Goal: Transaction & Acquisition: Purchase product/service

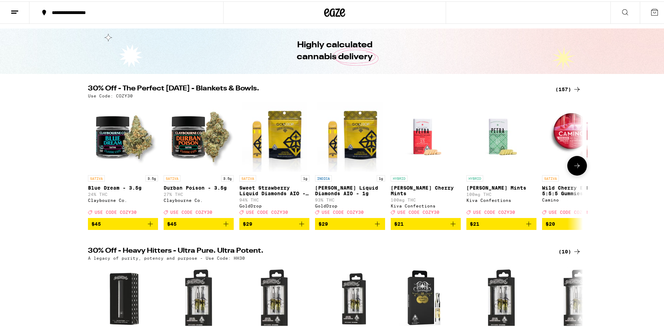
scroll to position [4, 0]
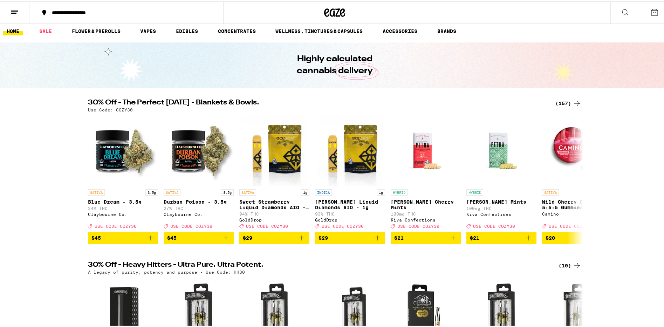
click at [567, 102] on div "(157)" at bounding box center [569, 102] width 26 height 8
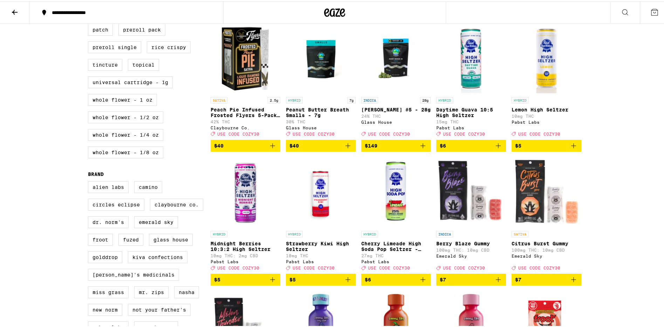
scroll to position [253, 0]
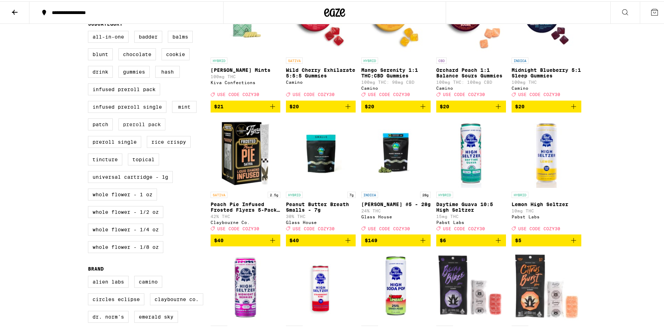
click at [150, 129] on label "Preroll Pack" at bounding box center [142, 123] width 47 height 12
click at [90, 31] on input "Preroll Pack" at bounding box center [89, 31] width 0 height 0
checkbox input "true"
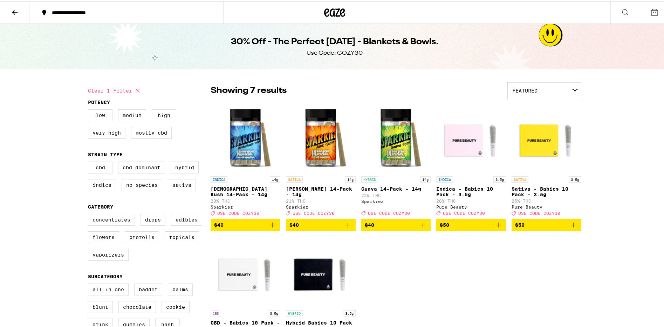
click at [11, 10] on icon at bounding box center [15, 11] width 8 height 8
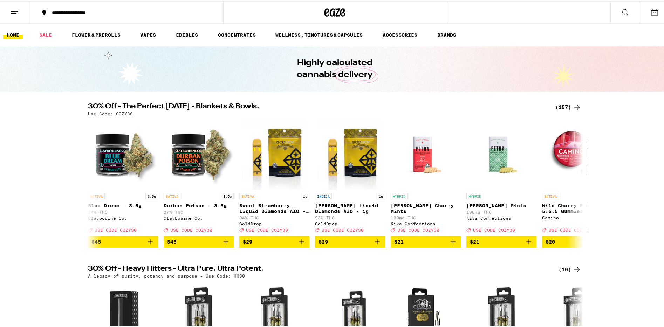
click at [563, 136] on img "Open page for Wild Cherry Exhilarate 5:5:5 Gummies from Camino" at bounding box center [577, 153] width 70 height 70
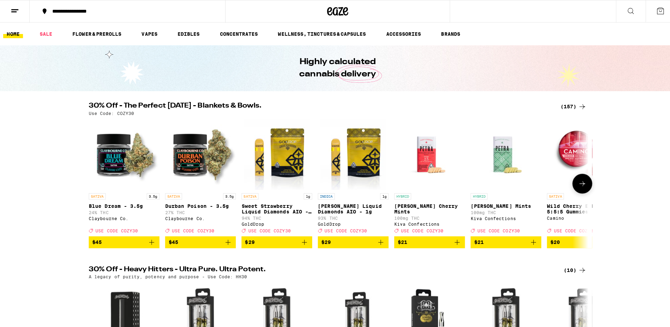
scroll to position [139, 0]
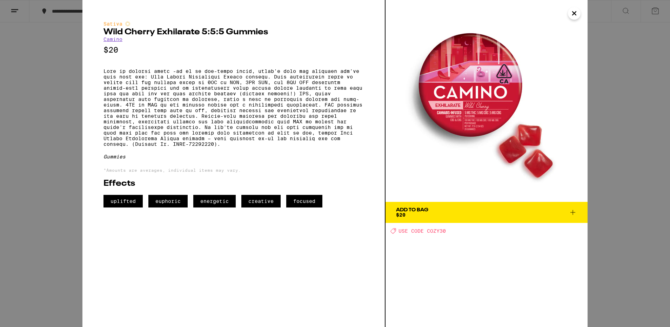
click at [635, 133] on div "Sativa Wild Cherry Exhilarate 5:5:5 Gummies Camino $20 Gummies *Amounts are ave…" at bounding box center [335, 163] width 670 height 327
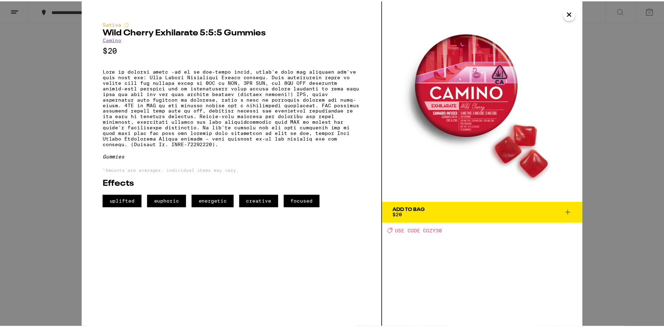
scroll to position [119, 0]
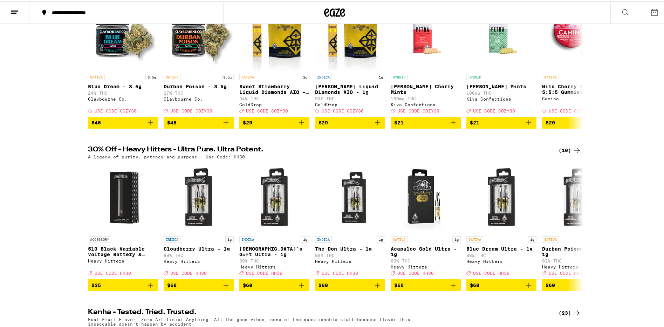
click at [562, 153] on div "(10)" at bounding box center [570, 149] width 23 height 8
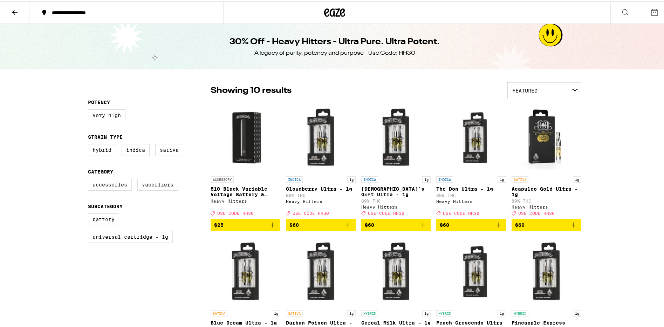
scroll to position [176, 0]
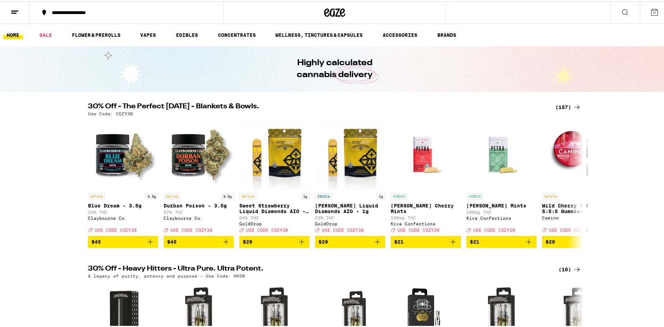
click at [559, 104] on div "(157)" at bounding box center [569, 106] width 26 height 8
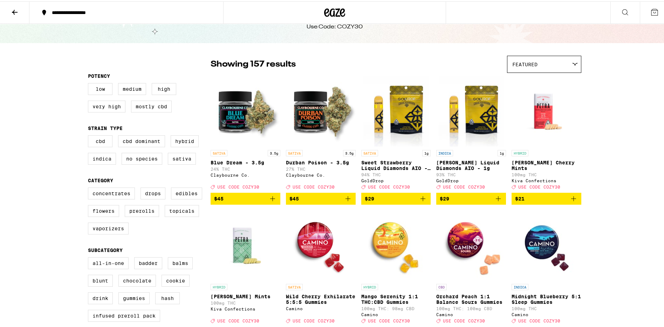
scroll to position [37, 0]
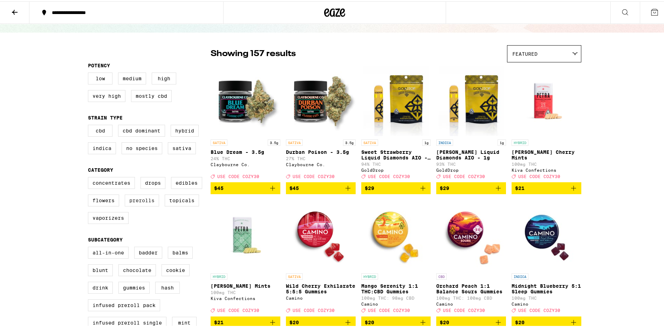
click at [138, 203] on label "Prerolls" at bounding box center [142, 199] width 34 height 12
click at [90, 177] on input "Prerolls" at bounding box center [89, 177] width 0 height 0
checkbox input "true"
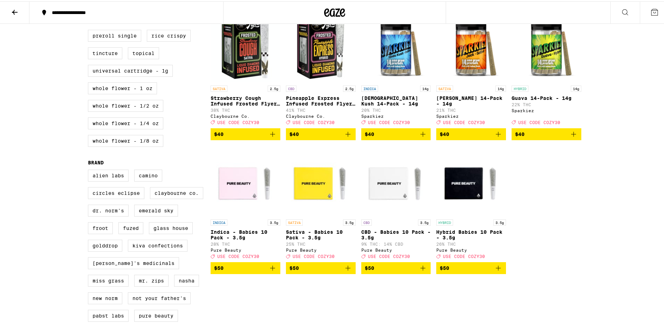
scroll to position [391, 0]
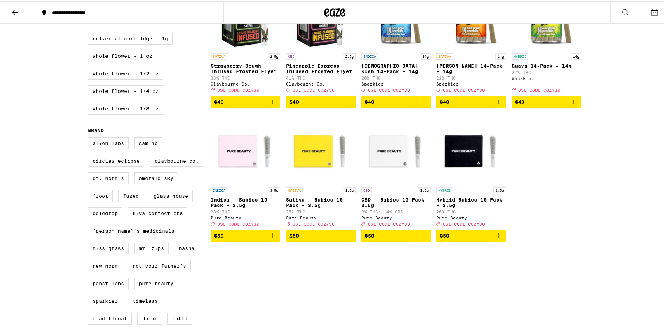
click at [498, 239] on icon "Add to bag" at bounding box center [498, 234] width 8 height 8
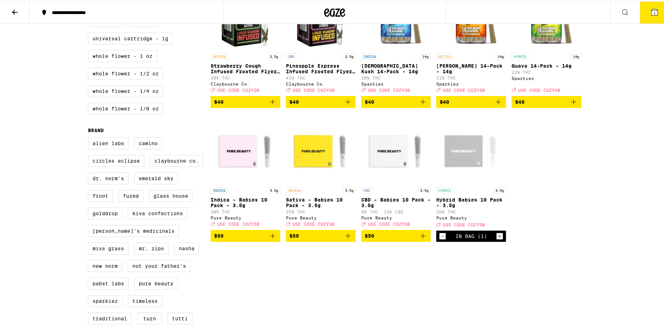
click at [347, 239] on icon "Add to bag" at bounding box center [348, 234] width 8 height 8
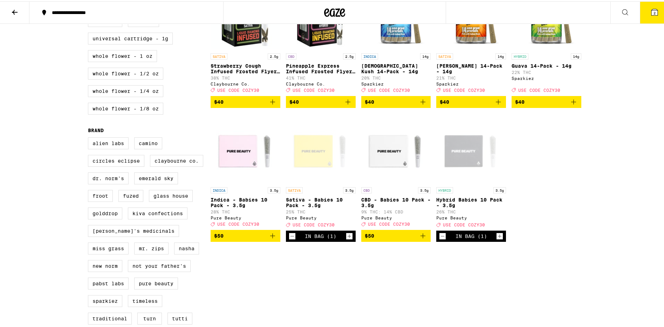
click at [645, 9] on button "2" at bounding box center [654, 11] width 29 height 22
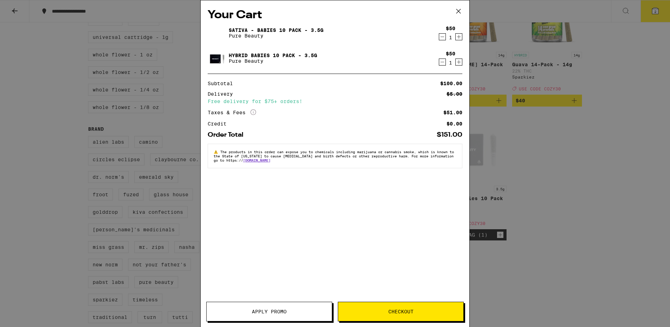
click at [280, 309] on span "Apply Promo" at bounding box center [269, 311] width 35 height 5
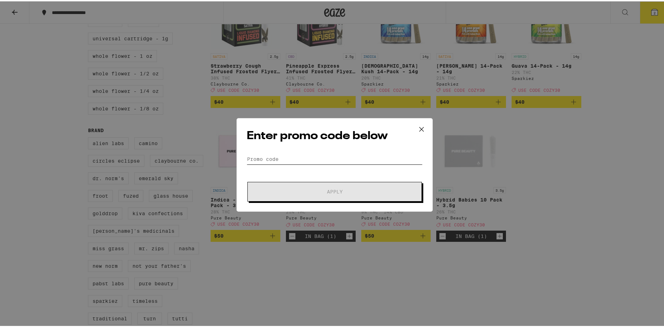
click at [300, 160] on input "Promo Code" at bounding box center [335, 158] width 176 height 11
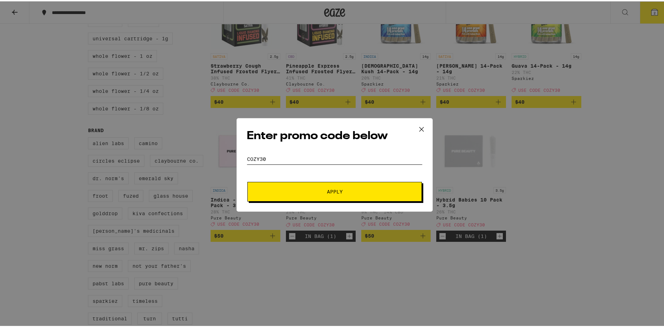
type input "cozy30"
click at [333, 186] on button "Apply" at bounding box center [335, 191] width 175 height 20
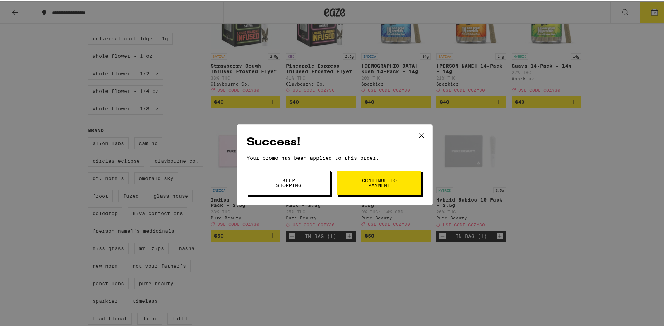
click at [387, 178] on span "Continue to payment" at bounding box center [379, 182] width 36 height 10
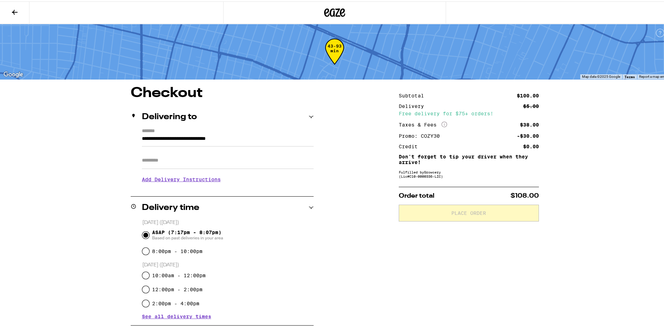
click at [11, 5] on button at bounding box center [14, 11] width 29 height 22
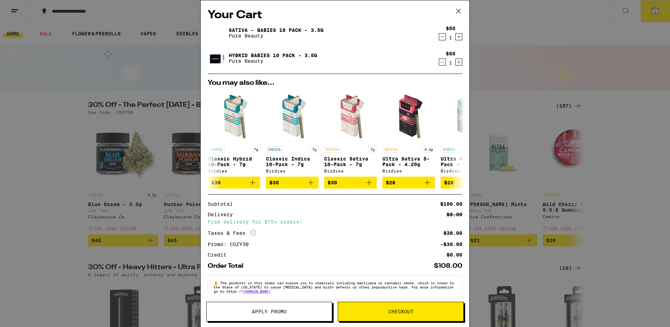
click at [446, 40] on div "1" at bounding box center [450, 38] width 9 height 6
click at [446, 35] on div "1" at bounding box center [450, 38] width 9 height 6
click at [439, 38] on icon "Decrement" at bounding box center [442, 37] width 6 height 8
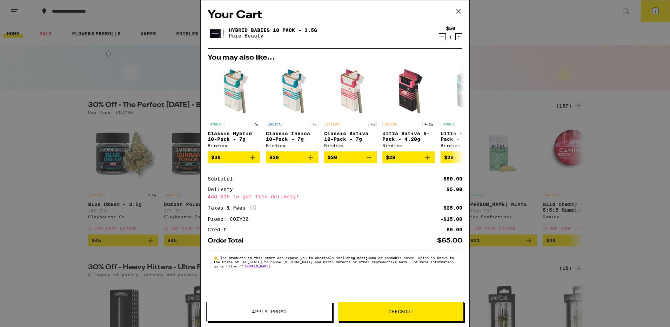
click at [441, 38] on icon "Decrement" at bounding box center [442, 37] width 6 height 8
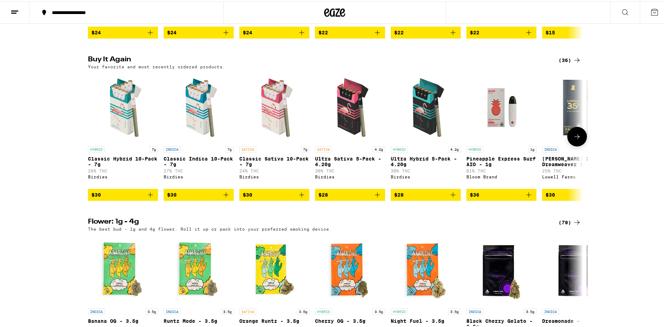
scroll to position [535, 0]
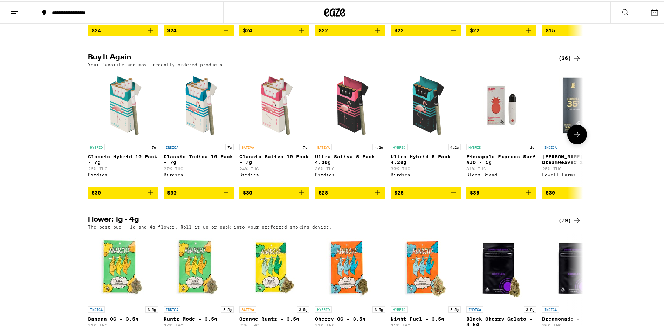
click at [149, 196] on icon "Add to bag" at bounding box center [150, 191] width 8 height 8
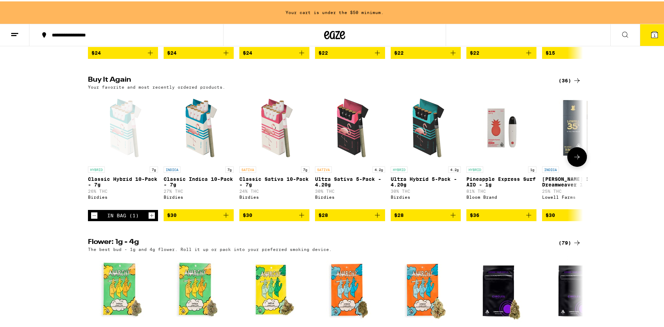
scroll to position [557, 0]
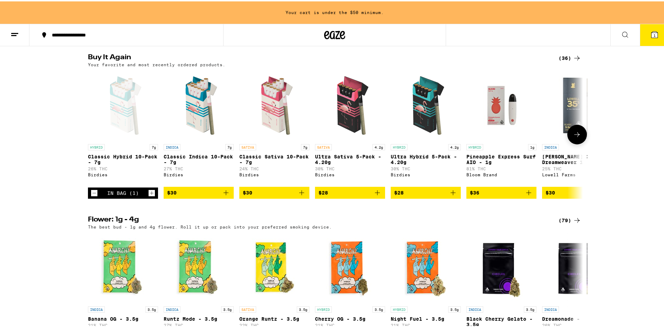
click at [298, 196] on icon "Add to bag" at bounding box center [302, 191] width 8 height 8
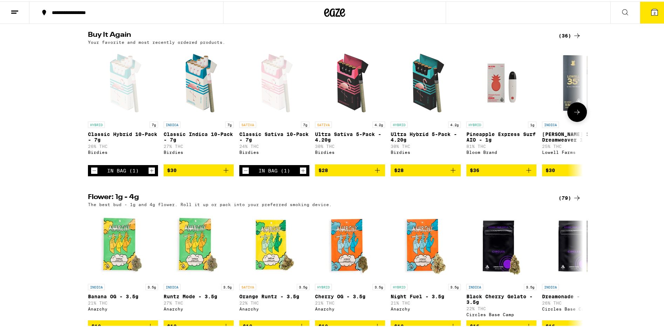
scroll to position [535, 0]
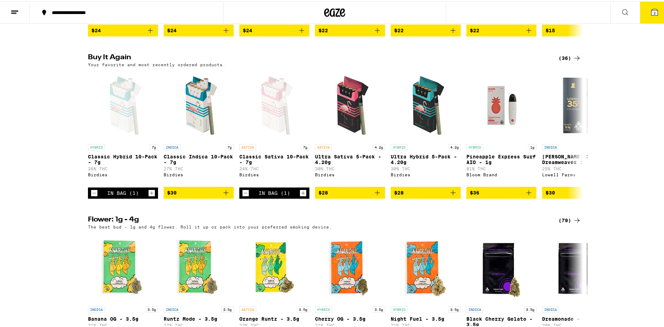
click at [654, 10] on span "2" at bounding box center [655, 11] width 2 height 4
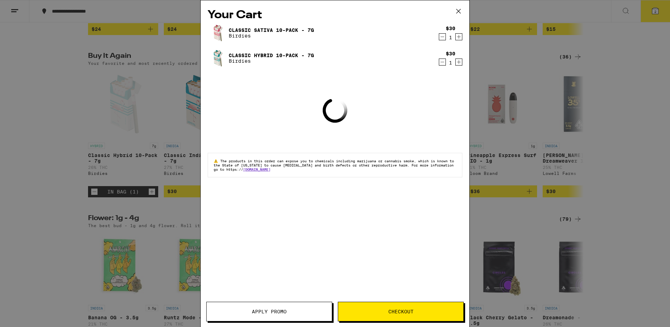
click at [558, 104] on div "Your Cart Classic Sativa 10-Pack - 7g Birdies $30 1 Classic Hybrid 10-Pack - 7g…" at bounding box center [335, 163] width 670 height 327
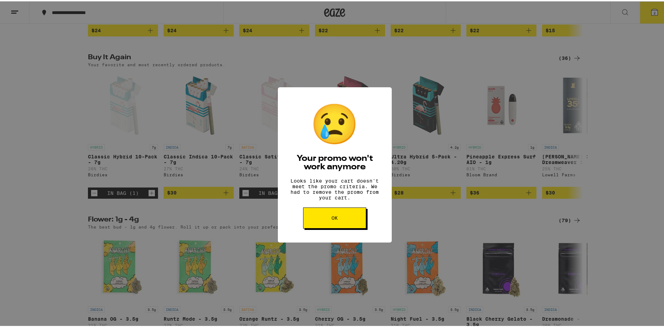
click at [335, 219] on span "OK" at bounding box center [335, 216] width 6 height 5
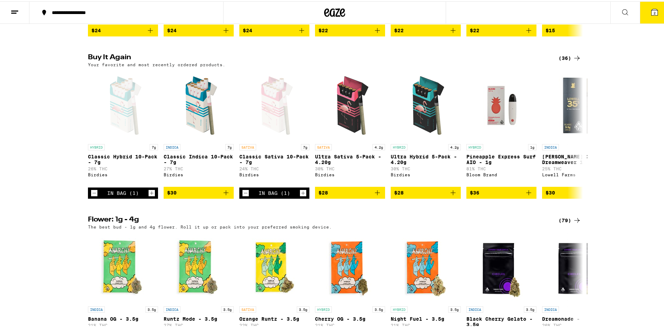
click at [642, 7] on button "2" at bounding box center [654, 11] width 29 height 22
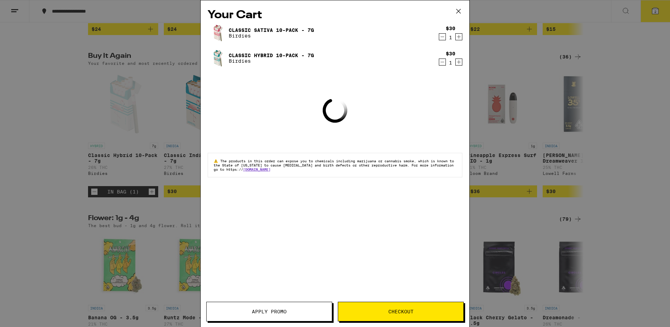
click at [413, 307] on button "Checkout" at bounding box center [401, 312] width 126 height 20
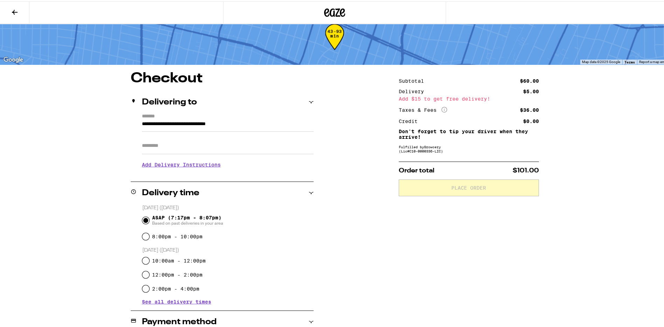
scroll to position [19, 0]
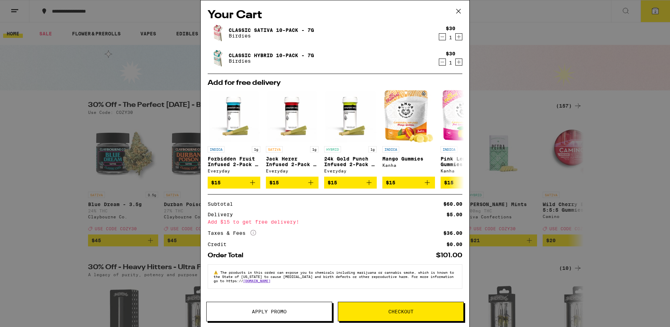
click at [437, 306] on button "Checkout" at bounding box center [401, 312] width 126 height 20
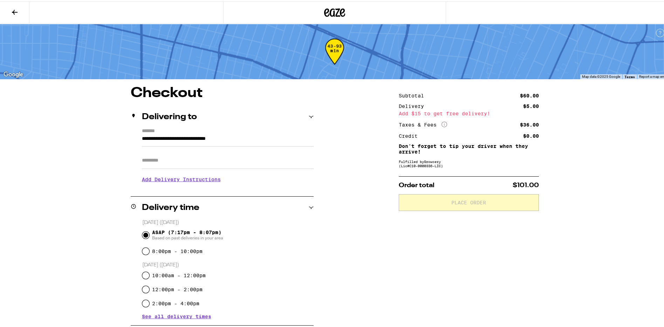
click at [13, 11] on icon at bounding box center [15, 11] width 8 height 8
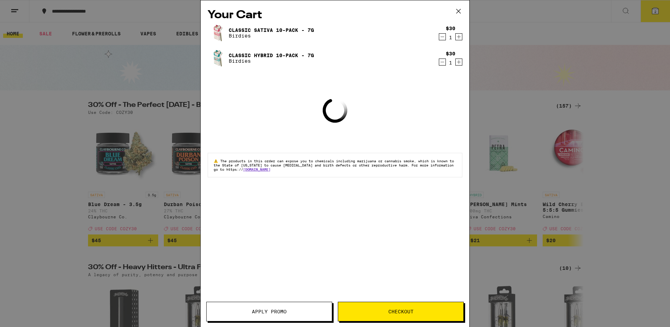
click at [108, 165] on div "Your Cart Classic Sativa 10-Pack - 7g Birdies $30 1 Classic Hybrid 10-Pack - 7g…" at bounding box center [335, 163] width 670 height 327
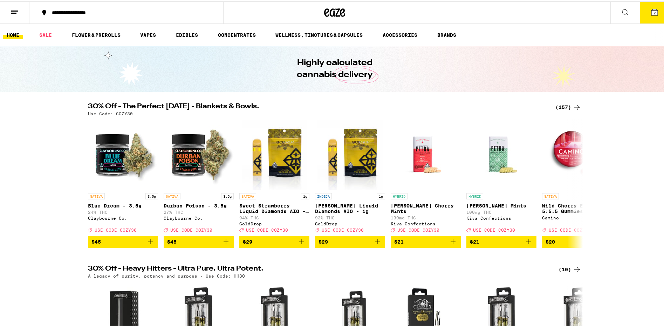
click at [564, 103] on div "(157)" at bounding box center [569, 106] width 26 height 8
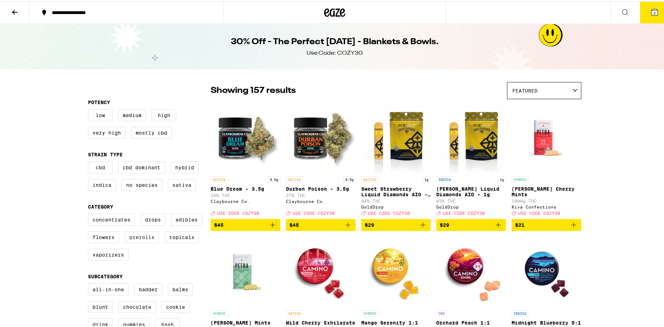
click at [134, 241] on label "Prerolls" at bounding box center [142, 236] width 34 height 12
click at [90, 214] on input "Prerolls" at bounding box center [89, 214] width 0 height 0
checkbox input "true"
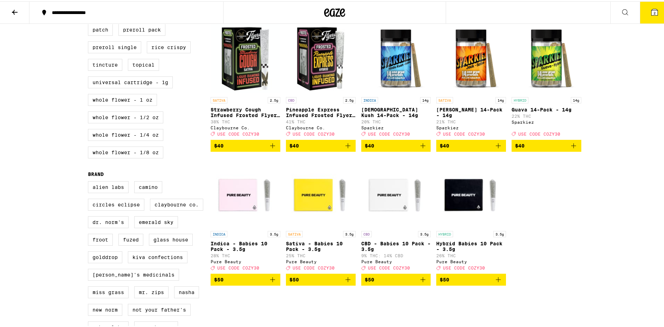
scroll to position [347, 0]
click at [495, 149] on icon "Add to bag" at bounding box center [498, 145] width 8 height 8
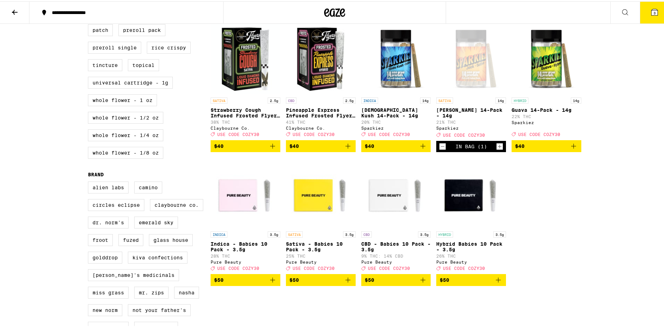
click at [573, 149] on icon "Add to bag" at bounding box center [574, 145] width 8 height 8
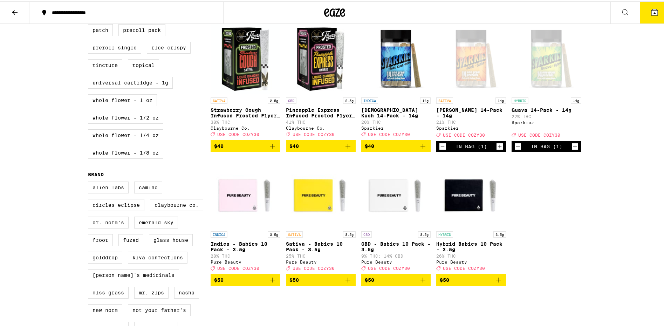
click at [654, 9] on span "4" at bounding box center [655, 11] width 2 height 4
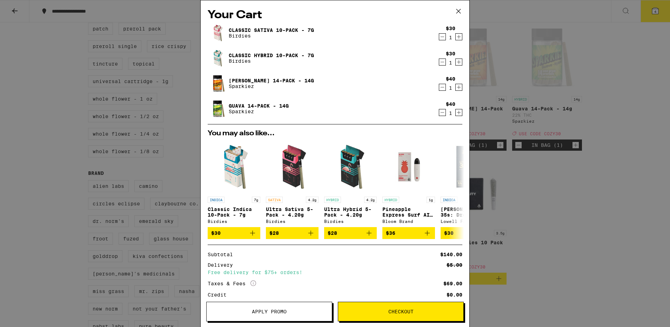
click at [439, 62] on icon "Decrement" at bounding box center [442, 62] width 6 height 8
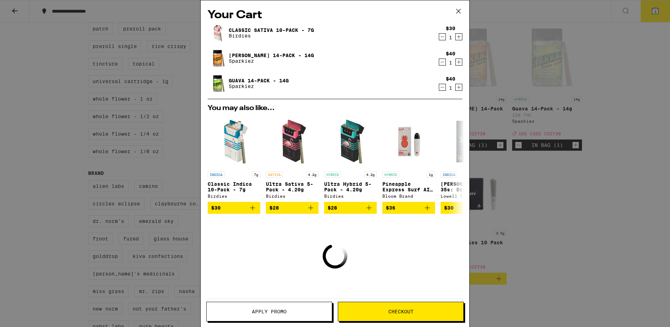
click at [439, 38] on icon "Decrement" at bounding box center [442, 37] width 6 height 8
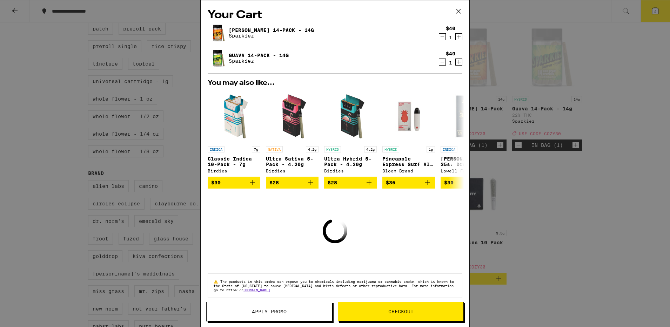
click at [320, 309] on button "Apply Promo" at bounding box center [269, 312] width 126 height 20
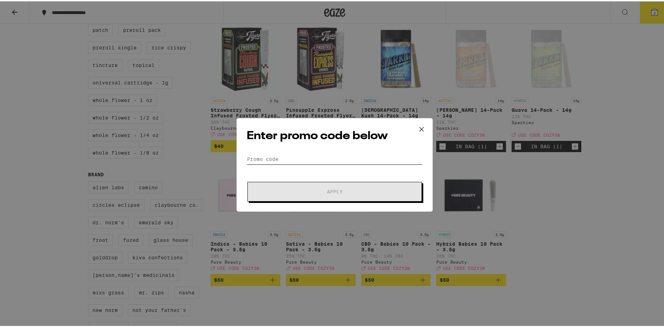
click at [302, 154] on input "Promo Code" at bounding box center [335, 158] width 176 height 11
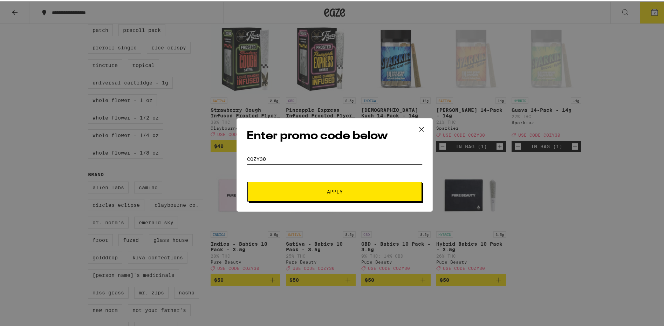
type input "cozy30"
click at [327, 188] on span "Apply" at bounding box center [335, 190] width 16 height 5
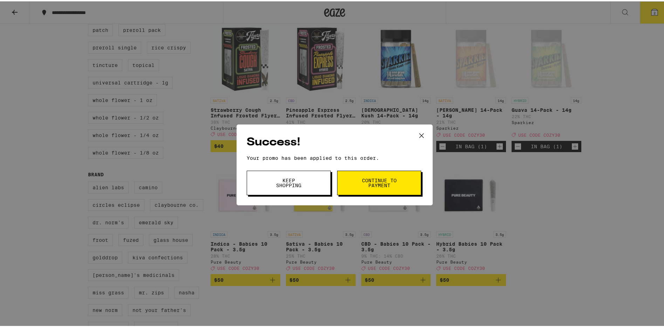
click at [378, 182] on span "Continue to payment" at bounding box center [379, 182] width 36 height 10
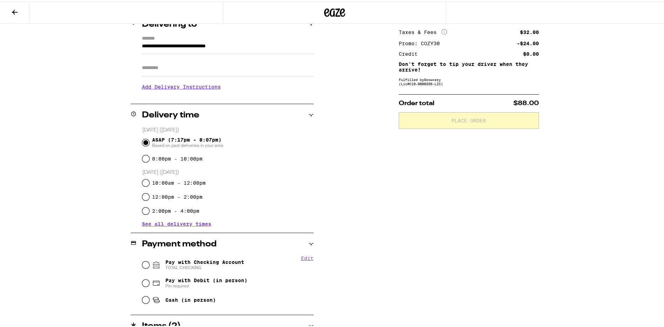
scroll to position [153, 0]
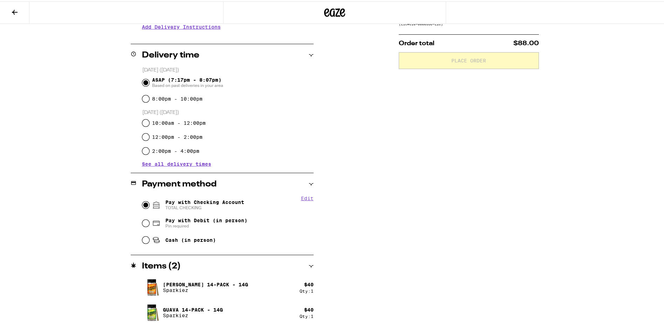
click at [143, 203] on input "Pay with Checking Account TOTAL CHECKING" at bounding box center [145, 203] width 7 height 7
radio input "true"
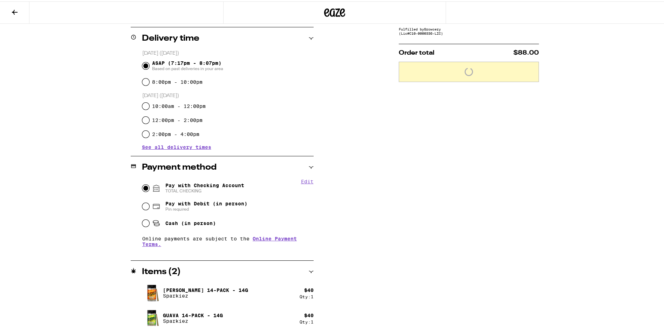
scroll to position [118, 0]
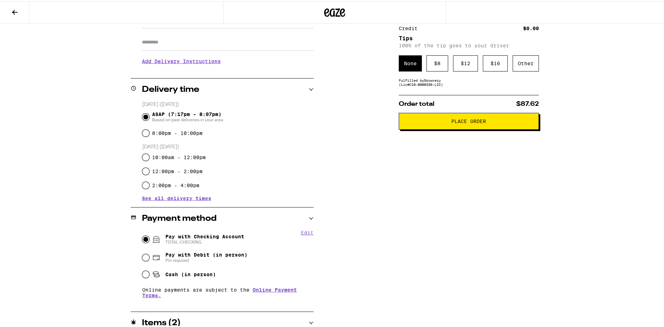
click at [509, 88] on div "Subtotal $80.00 Delivery $5.00 Free delivery for $75+ orders! Taxes & Fees More…" at bounding box center [469, 175] width 140 height 417
click at [521, 64] on div "Other" at bounding box center [526, 62] width 26 height 16
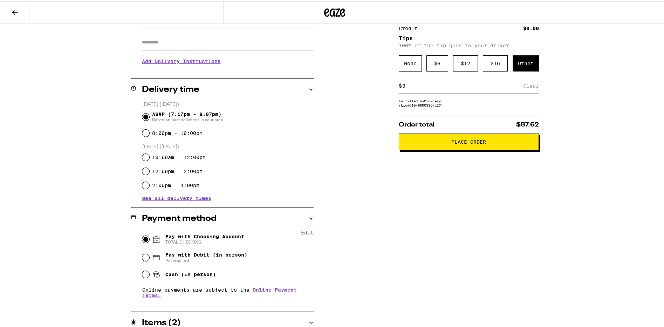
click at [448, 88] on input at bounding box center [462, 84] width 121 height 6
type input "5"
click at [454, 140] on span "Place Order" at bounding box center [469, 140] width 35 height 5
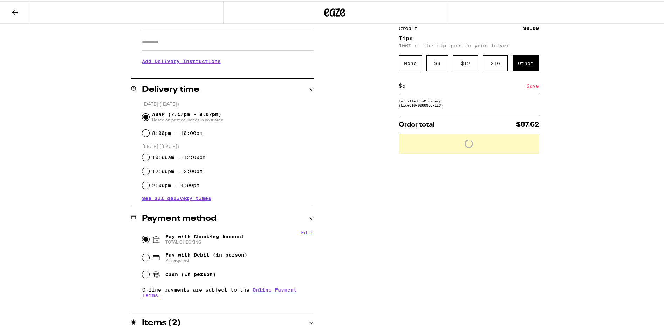
scroll to position [175, 0]
